Goal: Transaction & Acquisition: Obtain resource

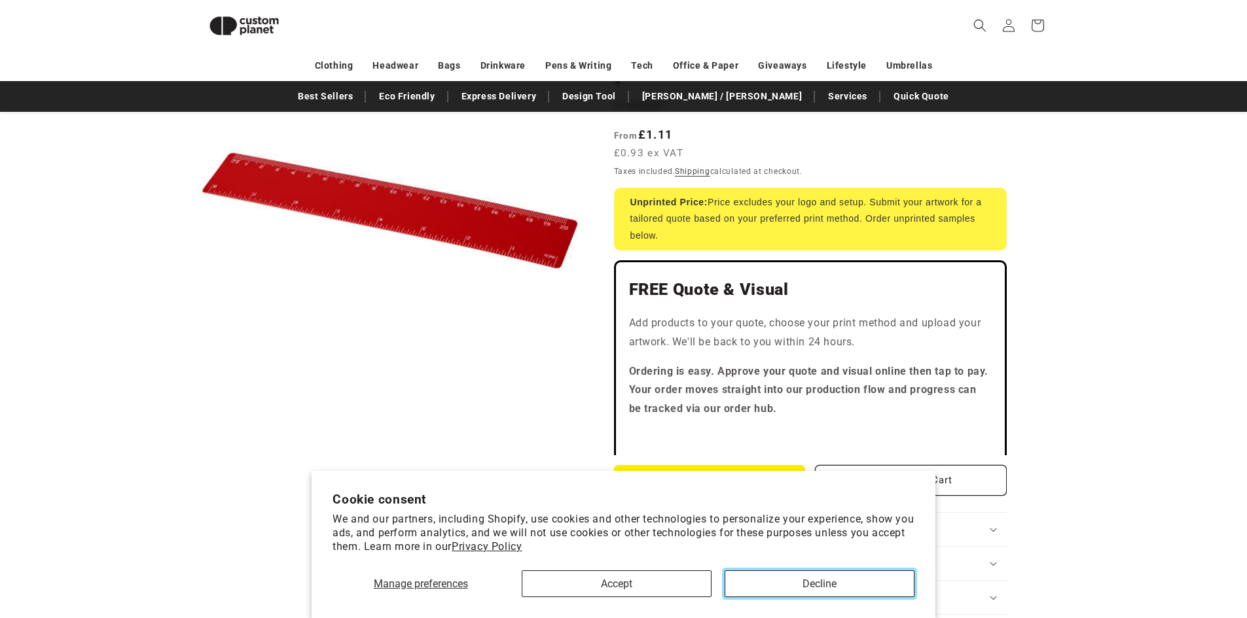
click at [776, 573] on button "Decline" at bounding box center [820, 584] width 190 height 27
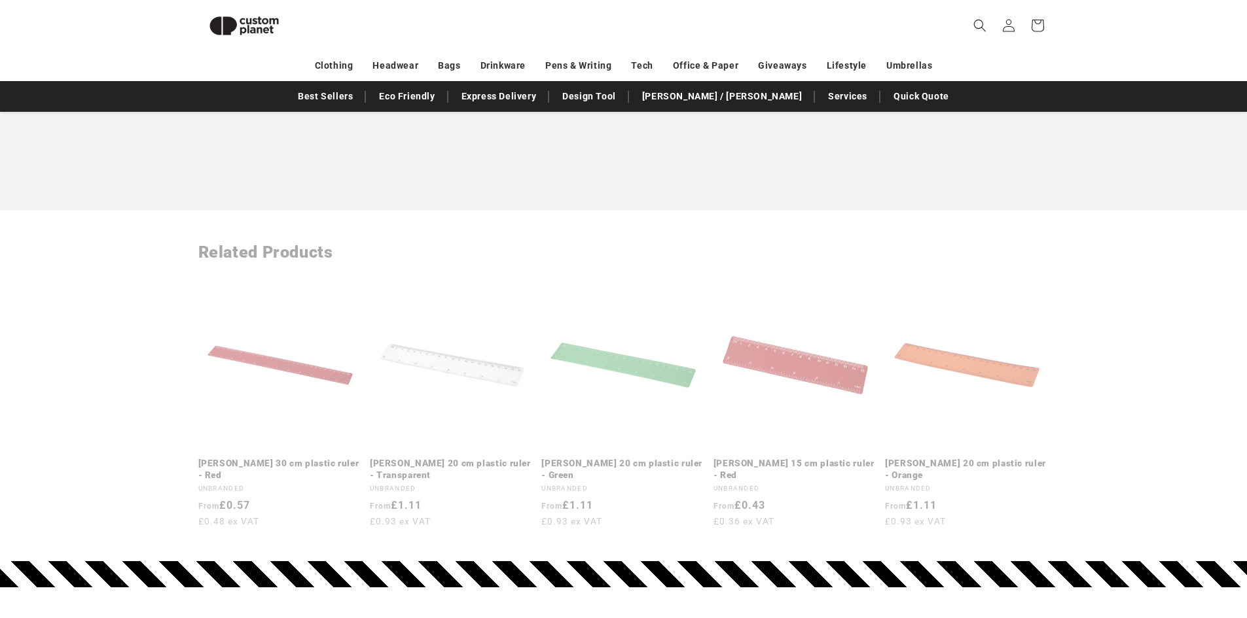
scroll to position [1434, 0]
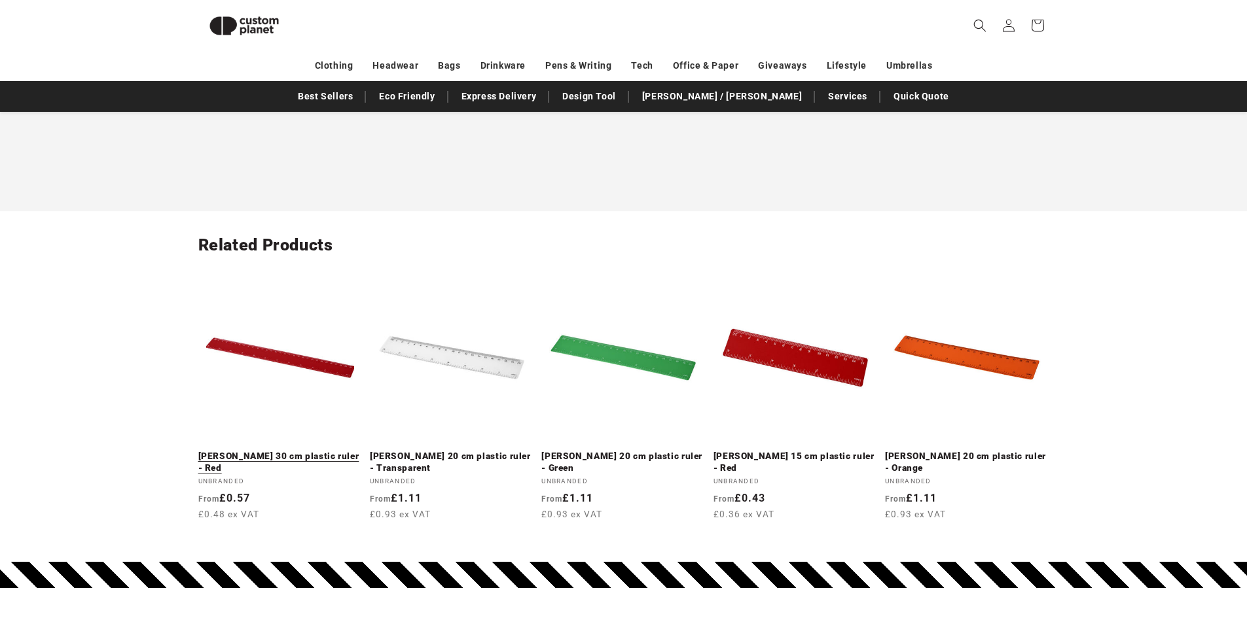
click at [316, 451] on link "Rothko 30 cm plastic ruler - Red" at bounding box center [280, 462] width 164 height 23
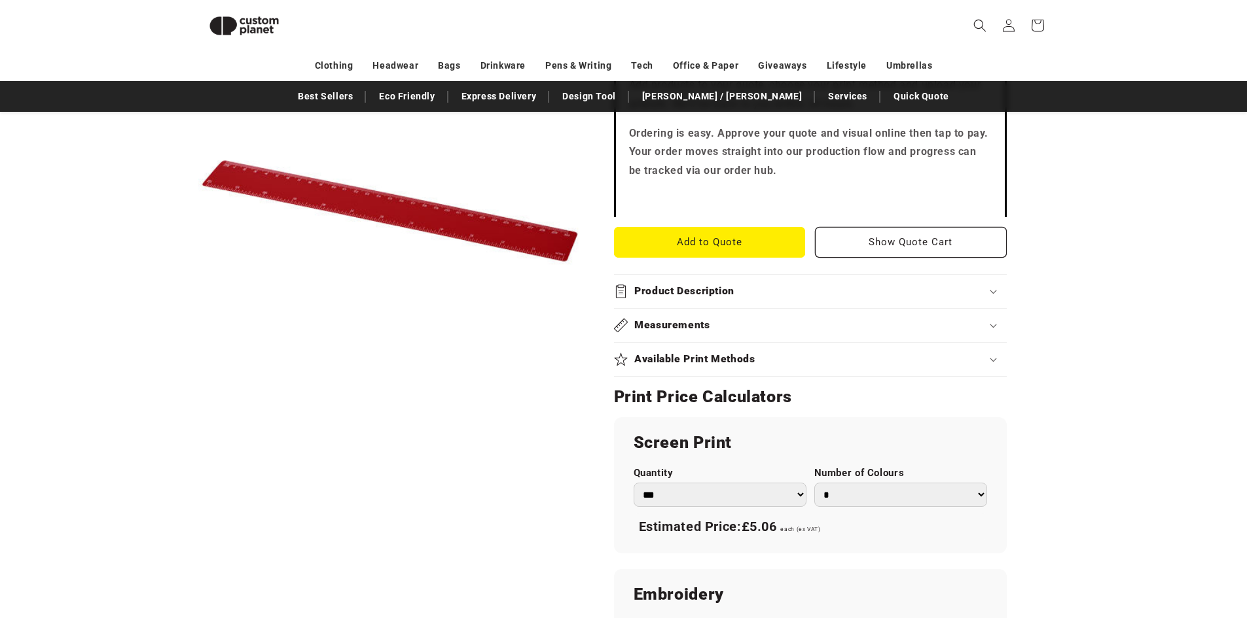
scroll to position [448, 0]
click at [738, 495] on select "*** *** *** **** **** **** ***** *****" at bounding box center [720, 494] width 173 height 24
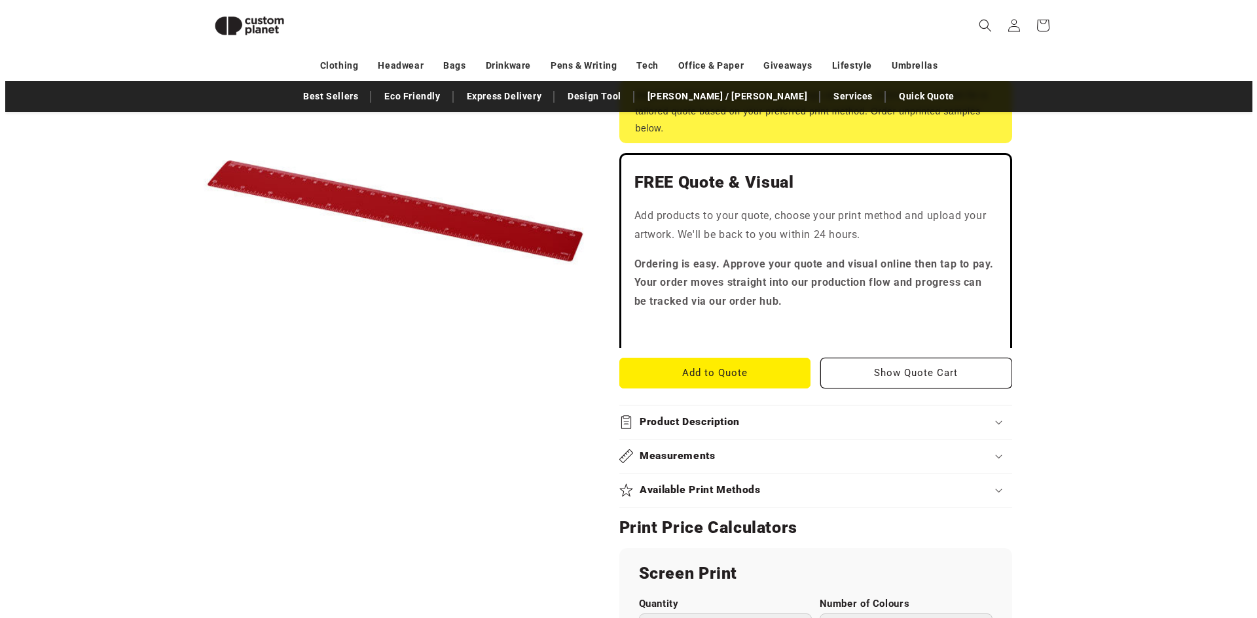
scroll to position [317, 0]
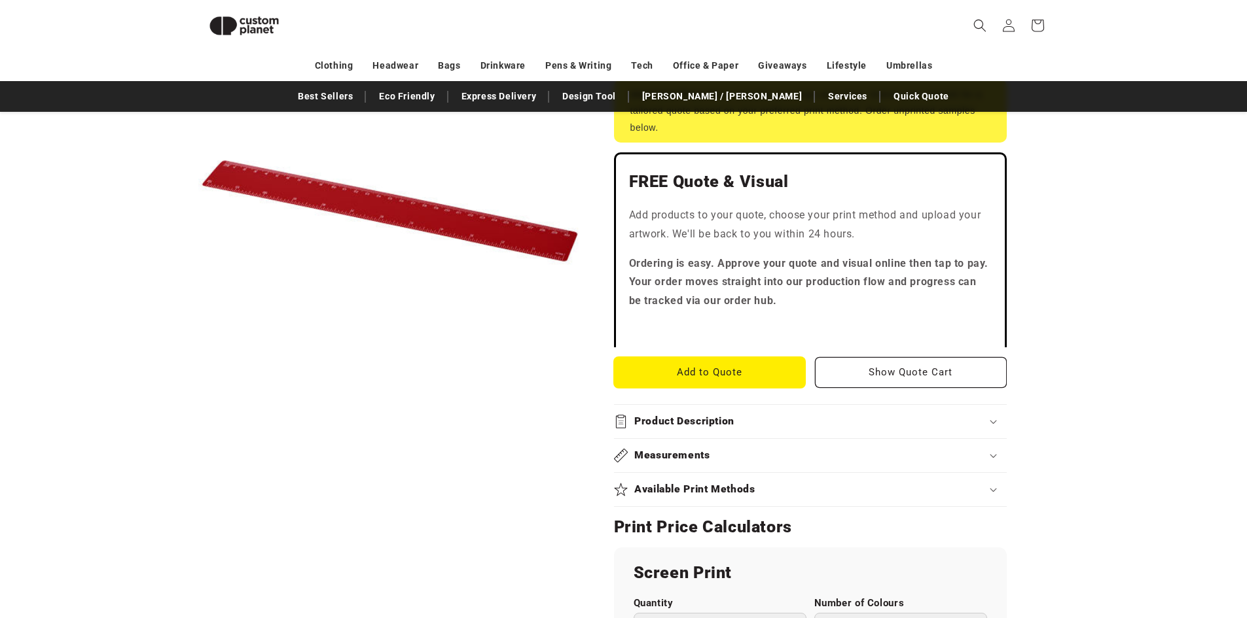
click at [770, 370] on button "Add to Quote" at bounding box center [710, 372] width 192 height 31
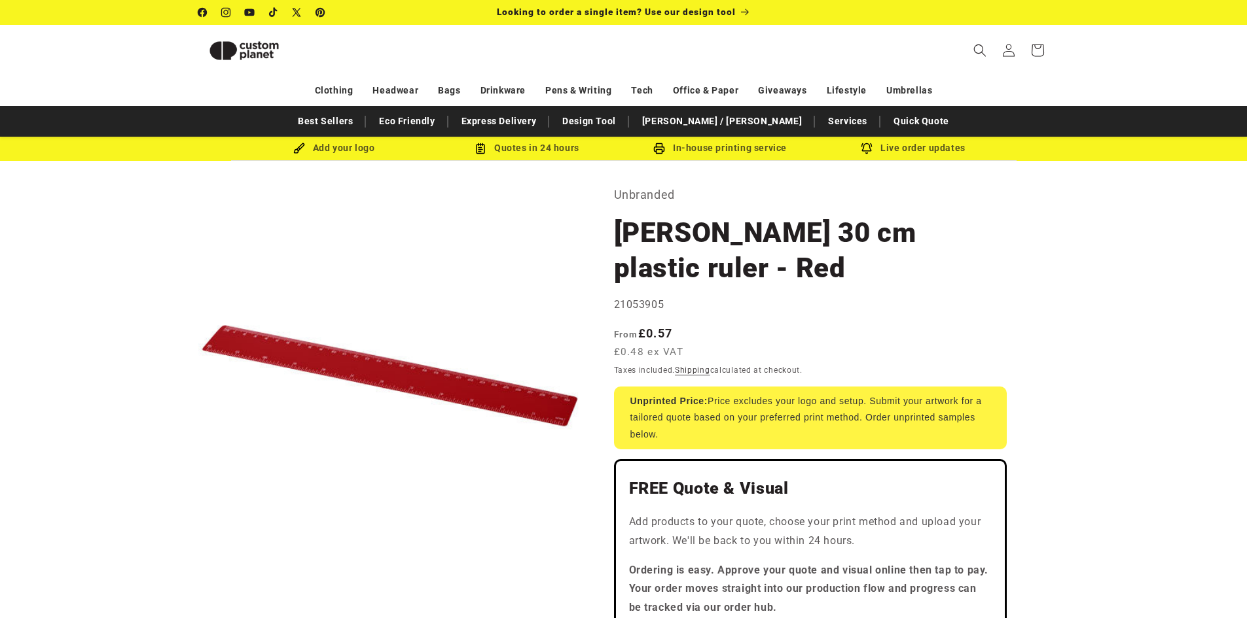
scroll to position [317, 0]
